Goal: Information Seeking & Learning: Check status

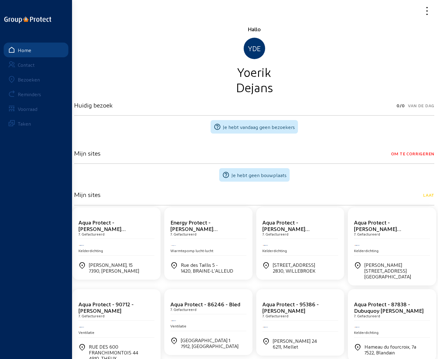
click at [31, 79] on div "Bezoeken" at bounding box center [29, 80] width 22 height 6
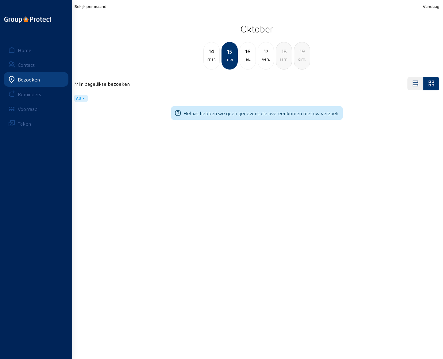
click at [247, 55] on div "16" at bounding box center [248, 51] width 16 height 9
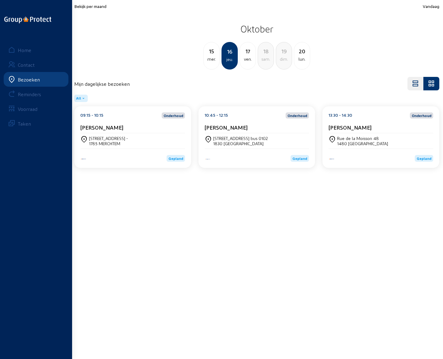
click at [230, 127] on cam-card-title "[PERSON_NAME]" at bounding box center [225, 127] width 43 height 6
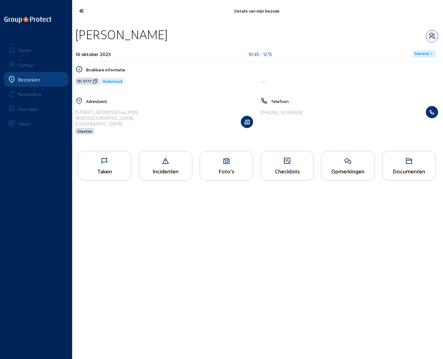
click at [350, 168] on div "Opmerkingen" at bounding box center [347, 166] width 53 height 30
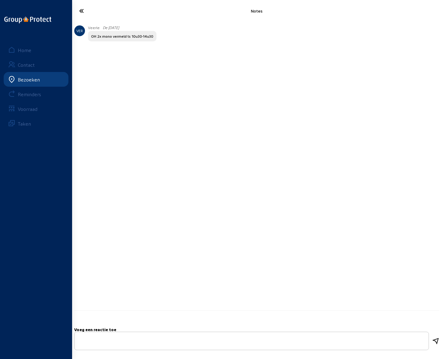
click at [81, 12] on icon at bounding box center [101, 11] width 51 height 11
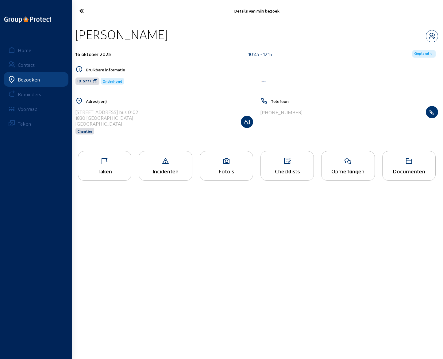
click at [81, 12] on icon at bounding box center [101, 11] width 51 height 11
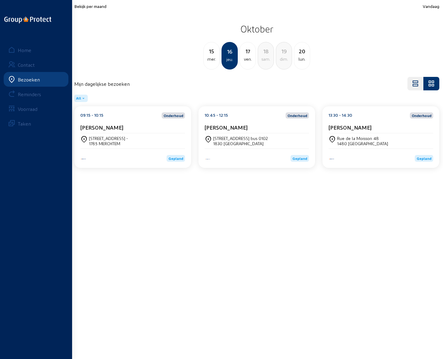
click at [352, 127] on cam-card-title "[PERSON_NAME]" at bounding box center [349, 127] width 43 height 6
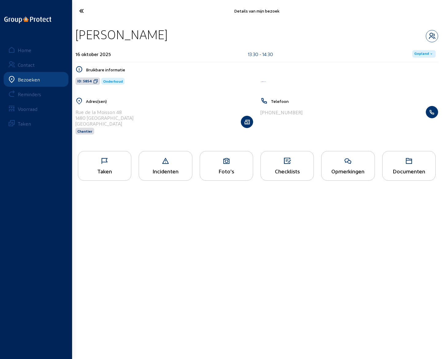
click at [337, 165] on icon at bounding box center [347, 161] width 53 height 7
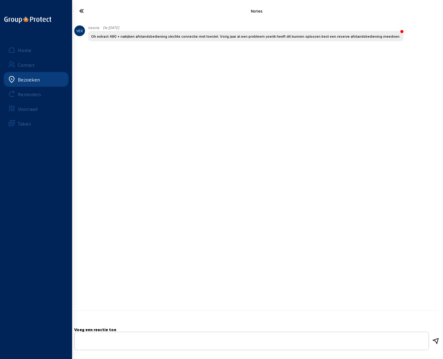
click at [83, 11] on icon at bounding box center [101, 11] width 51 height 11
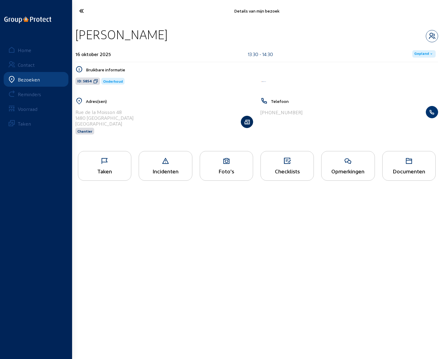
click at [246, 120] on icon "button" at bounding box center [247, 122] width 12 height 6
